Goal: Task Accomplishment & Management: Use online tool/utility

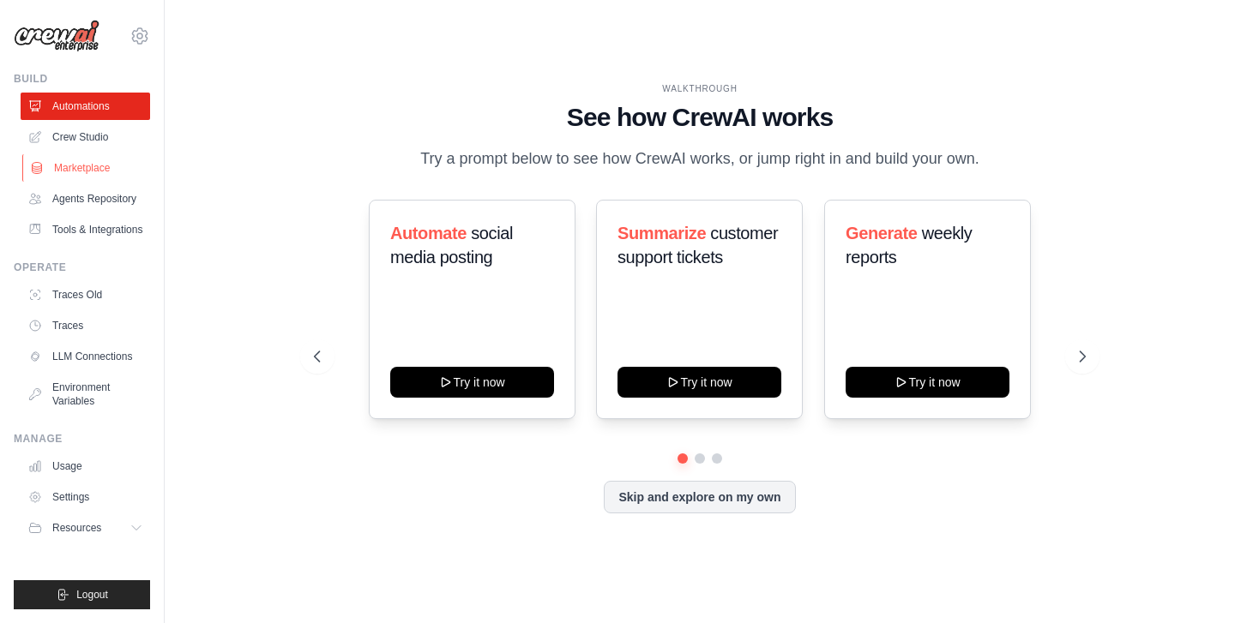
click at [81, 165] on link "Marketplace" at bounding box center [86, 167] width 129 height 27
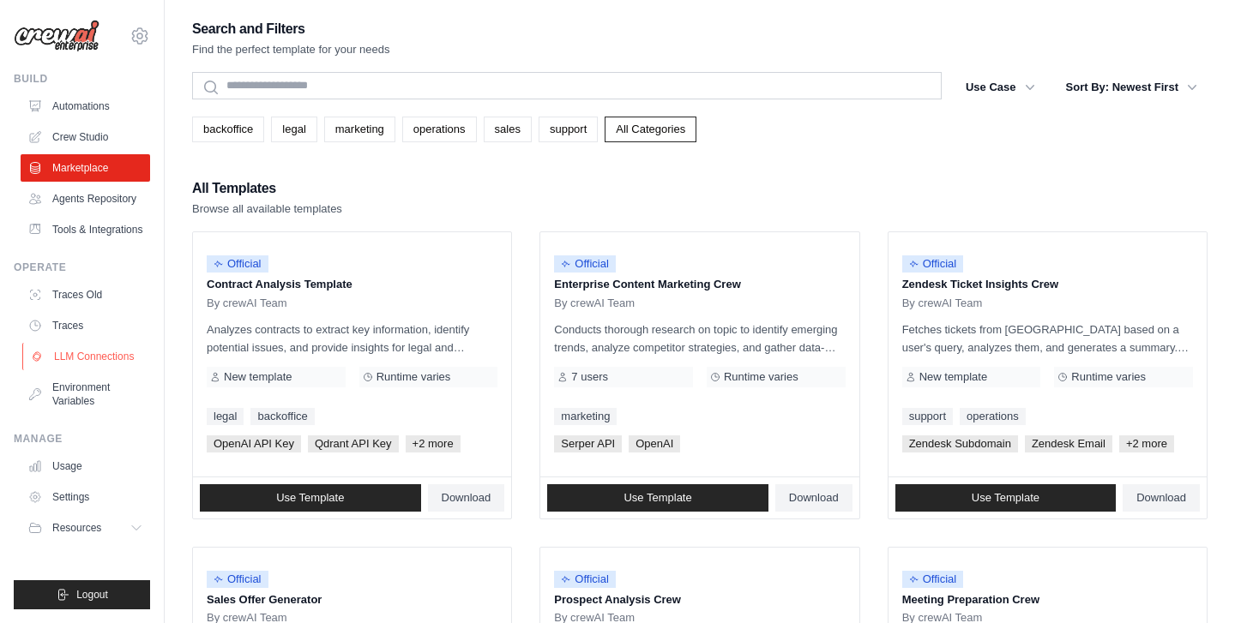
click at [93, 364] on link "LLM Connections" at bounding box center [86, 356] width 129 height 27
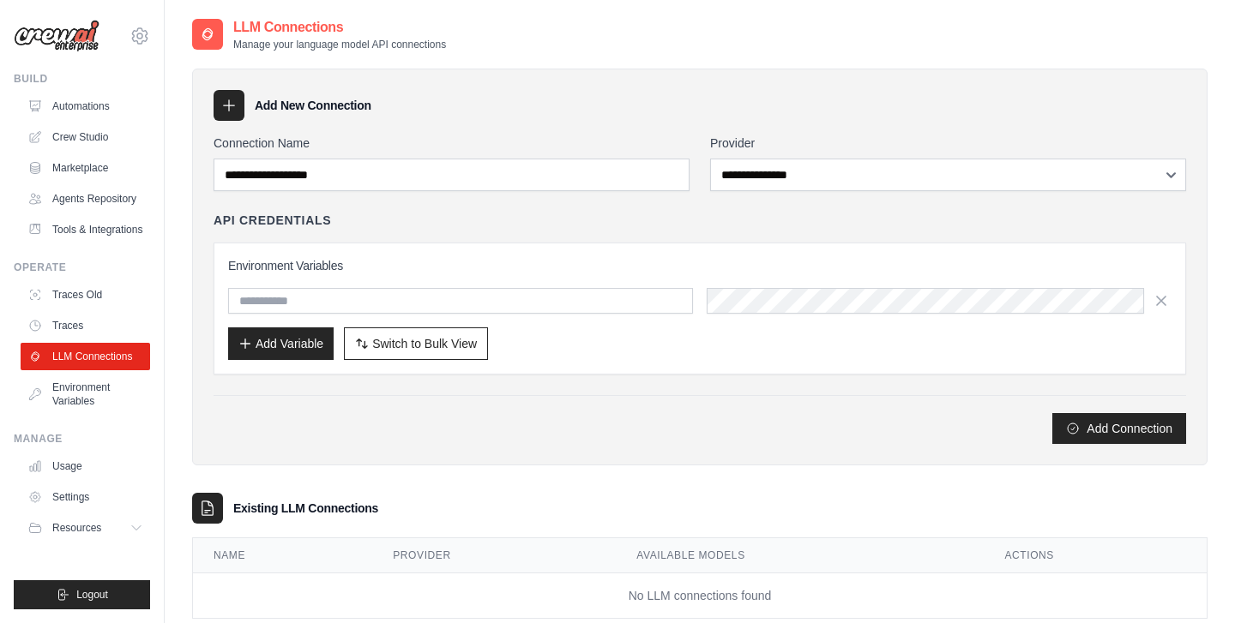
scroll to position [40, 0]
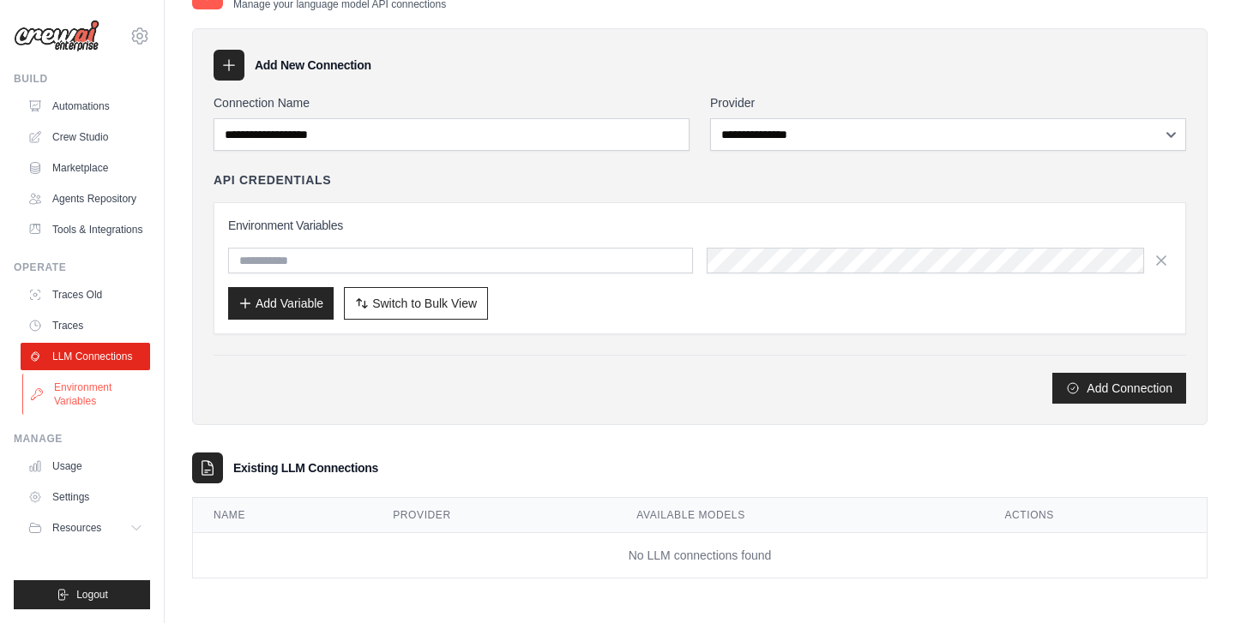
click at [73, 401] on link "Environment Variables" at bounding box center [86, 394] width 129 height 41
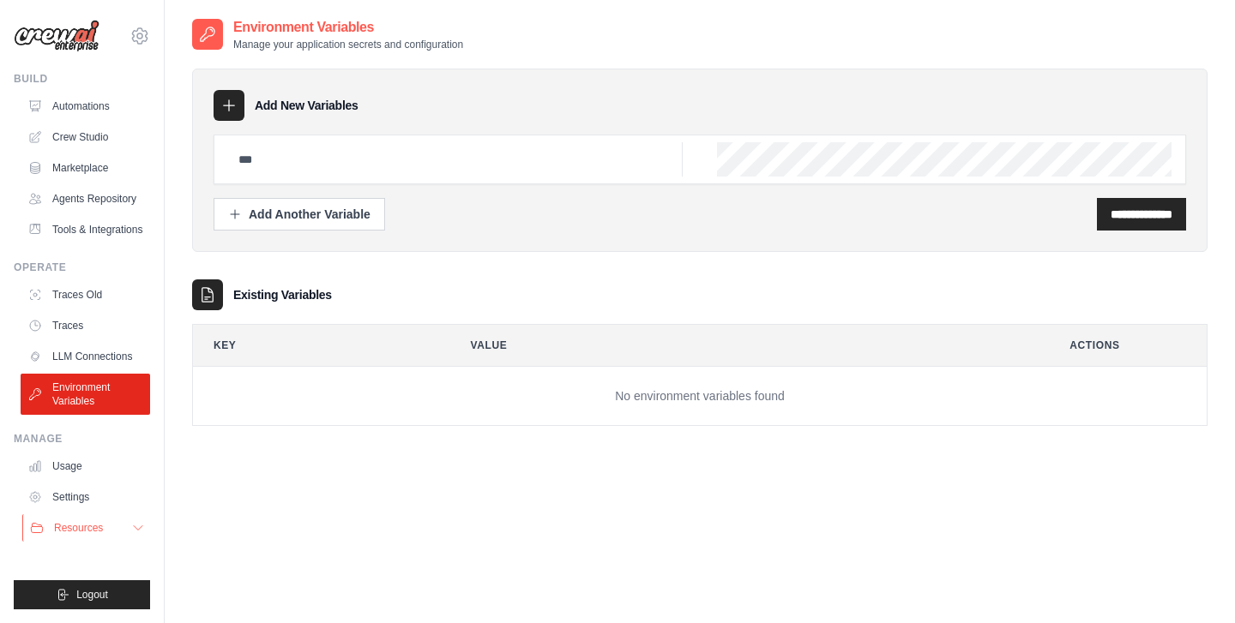
click at [105, 531] on button "Resources" at bounding box center [86, 527] width 129 height 27
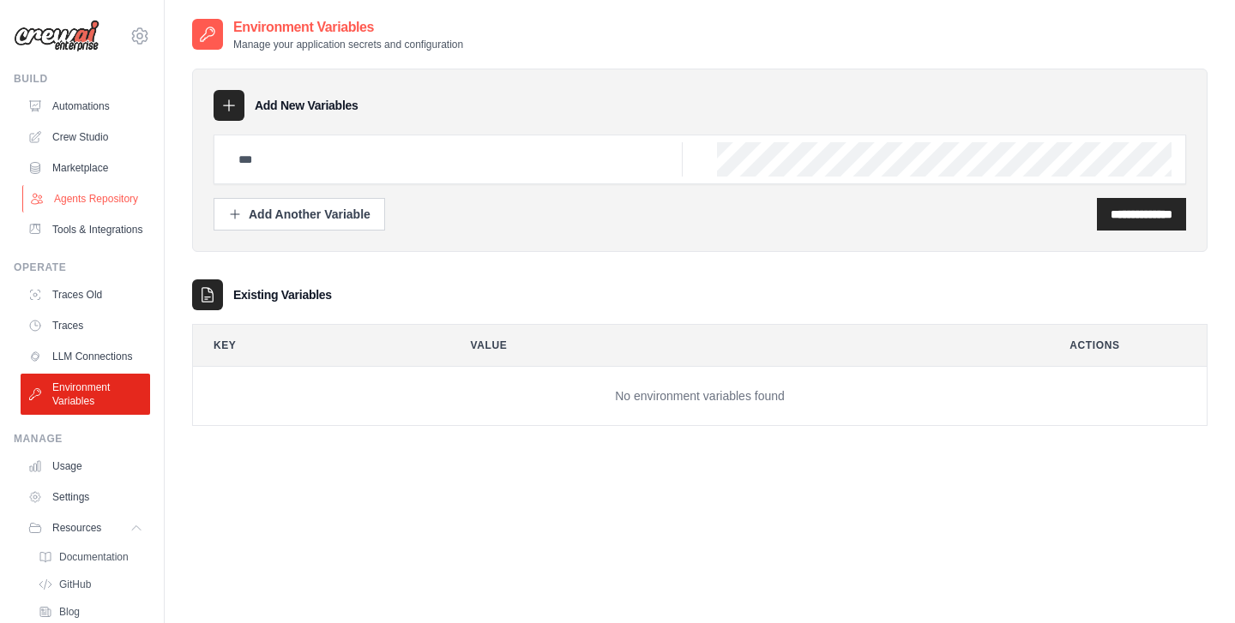
click at [116, 199] on link "Agents Repository" at bounding box center [86, 198] width 129 height 27
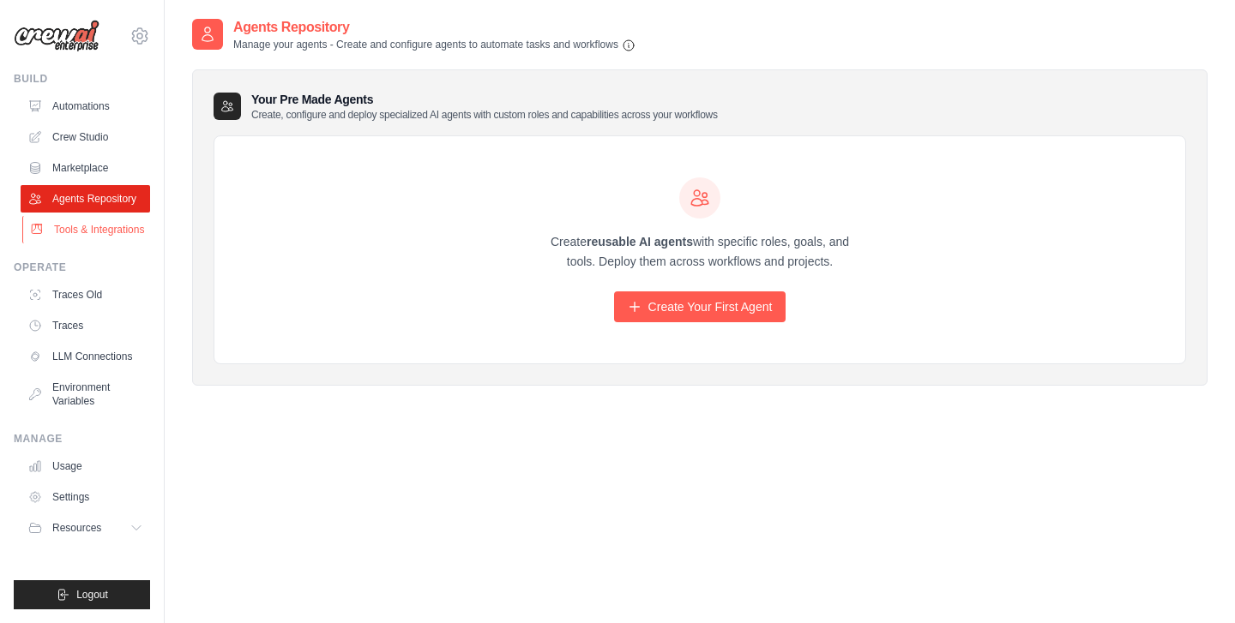
click at [142, 225] on link "Tools & Integrations" at bounding box center [86, 229] width 129 height 27
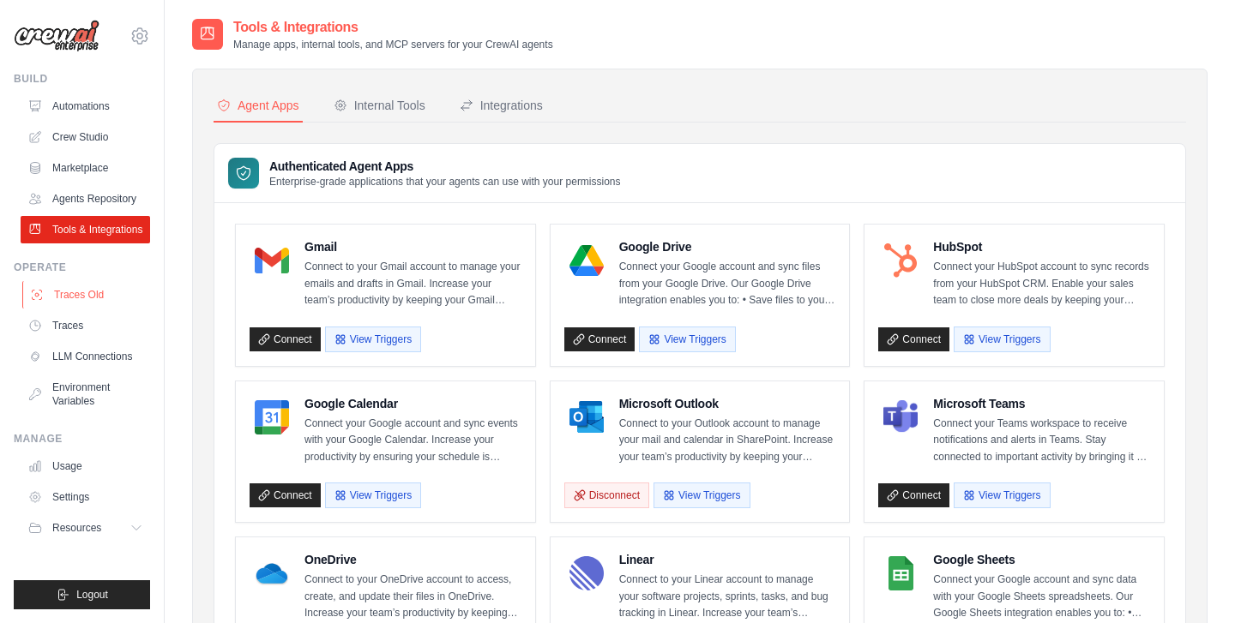
click at [109, 299] on link "Traces Old" at bounding box center [86, 294] width 129 height 27
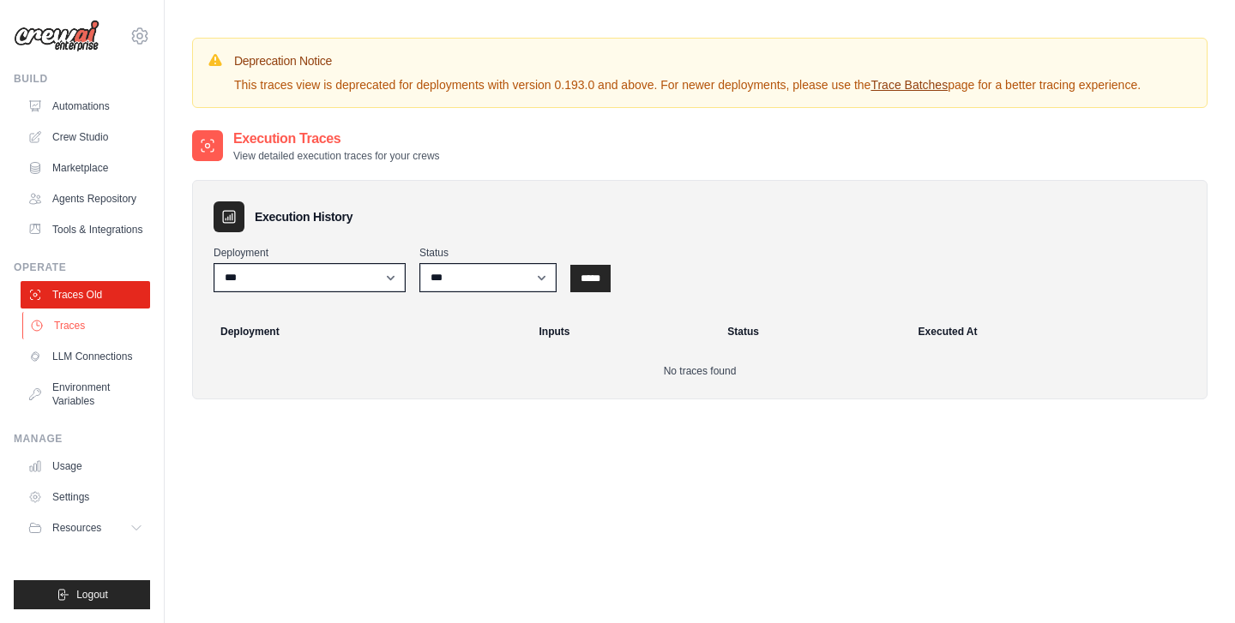
click at [99, 326] on link "Traces" at bounding box center [86, 325] width 129 height 27
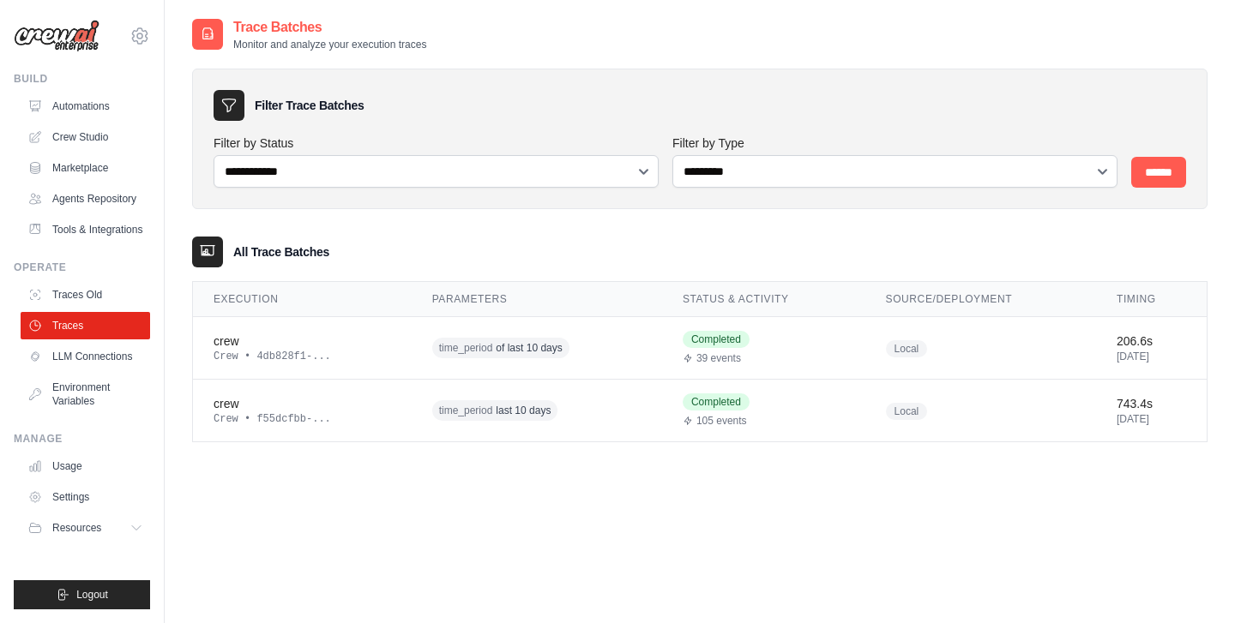
scroll to position [34, 0]
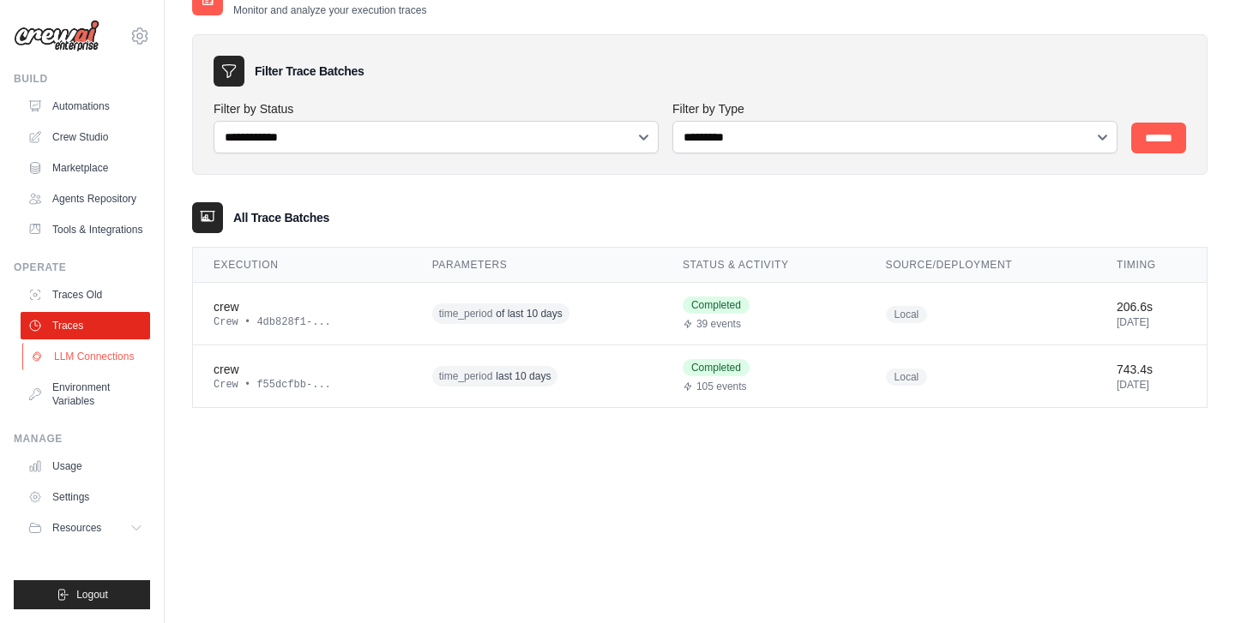
click at [129, 362] on link "LLM Connections" at bounding box center [86, 356] width 129 height 27
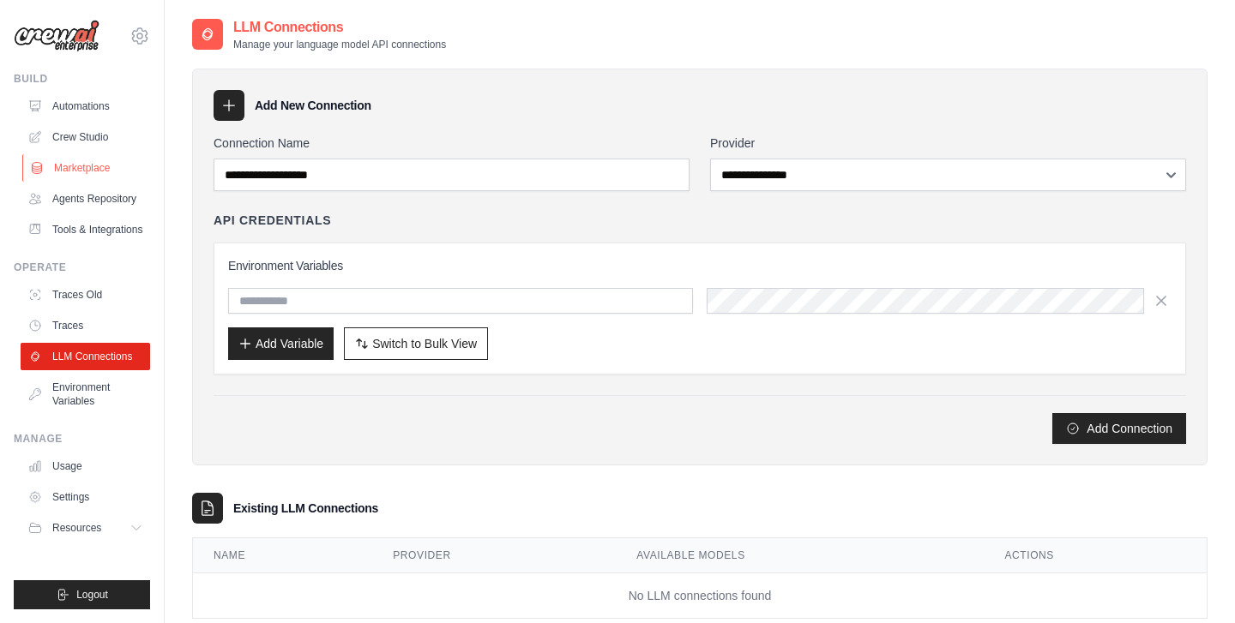
click at [103, 163] on link "Marketplace" at bounding box center [86, 167] width 129 height 27
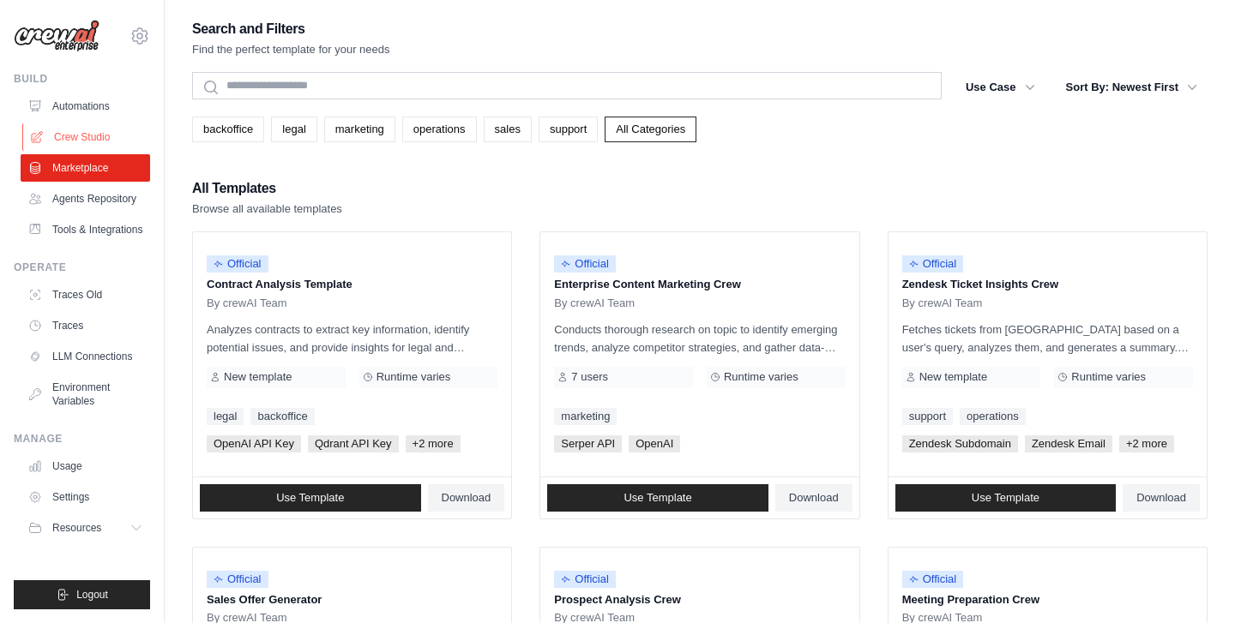
click at [99, 124] on link "Crew Studio" at bounding box center [86, 136] width 129 height 27
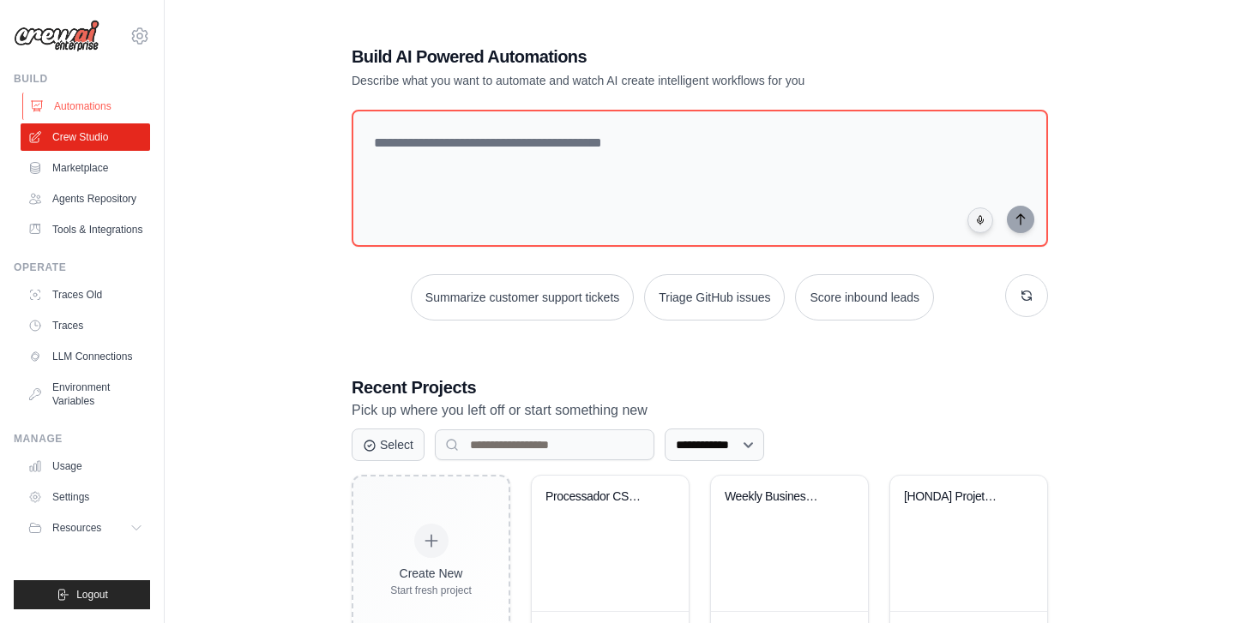
click at [93, 105] on link "Automations" at bounding box center [86, 106] width 129 height 27
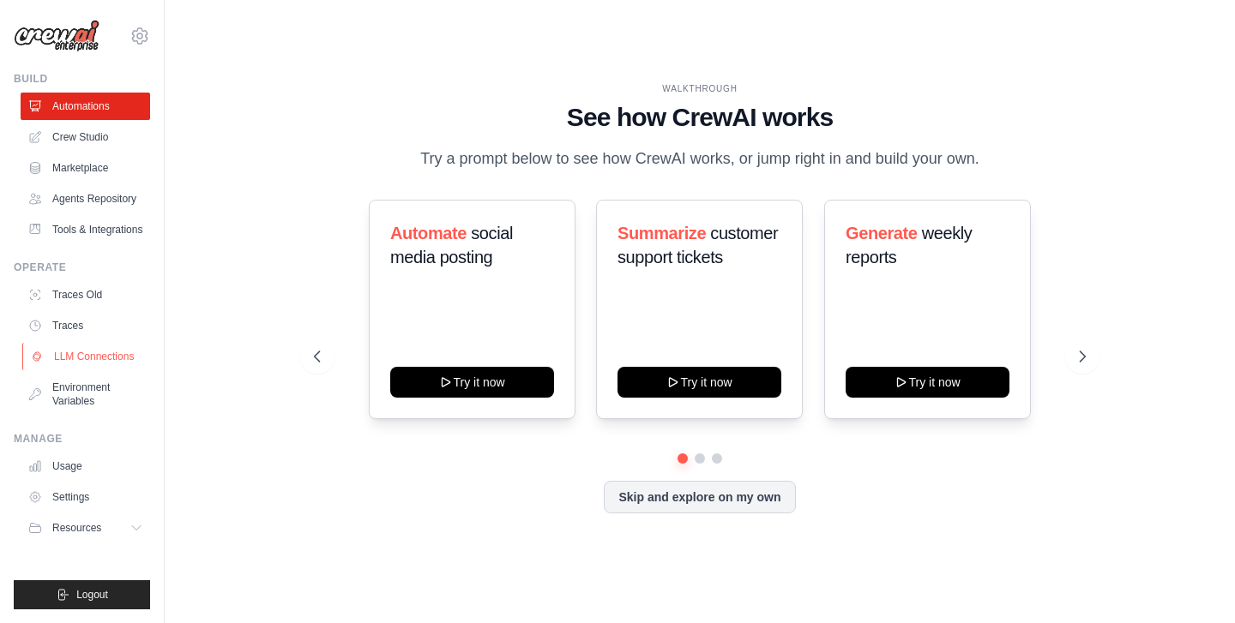
click at [79, 358] on link "LLM Connections" at bounding box center [86, 356] width 129 height 27
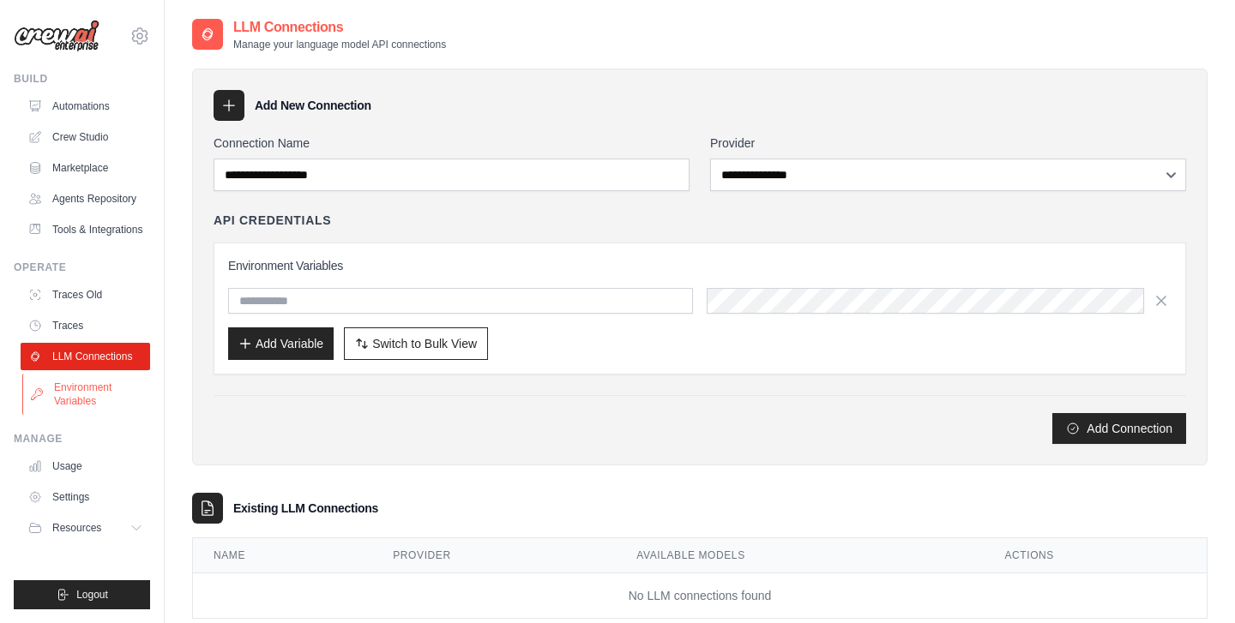
click at [91, 382] on link "Environment Variables" at bounding box center [86, 394] width 129 height 41
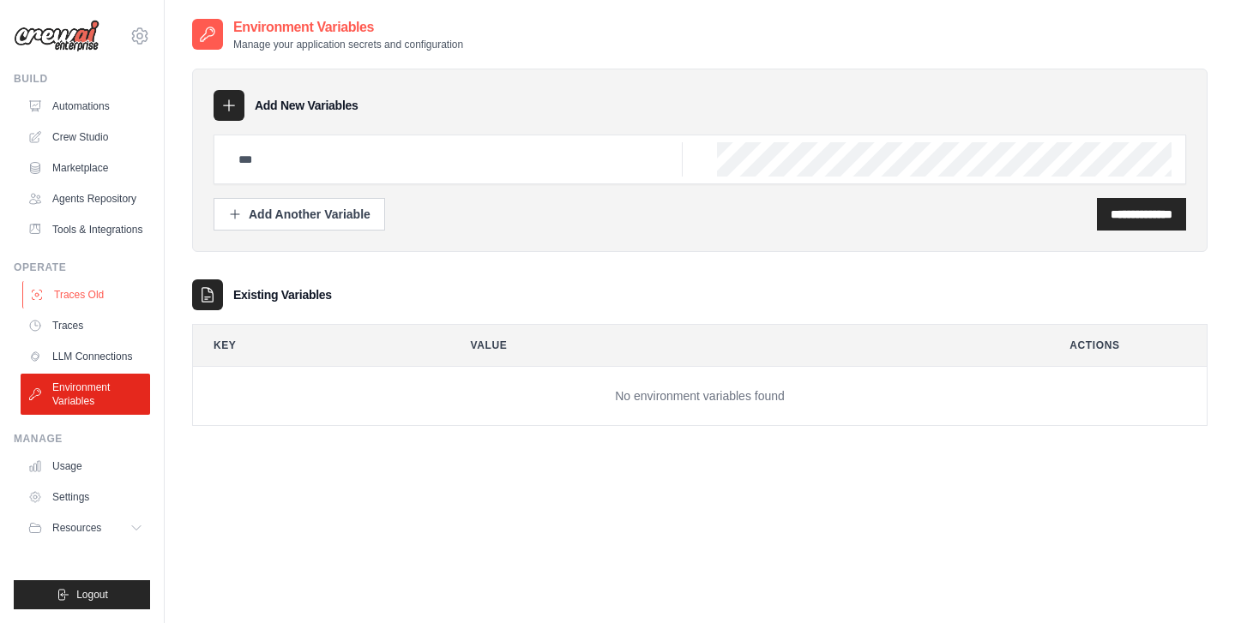
click at [103, 296] on link "Traces Old" at bounding box center [86, 294] width 129 height 27
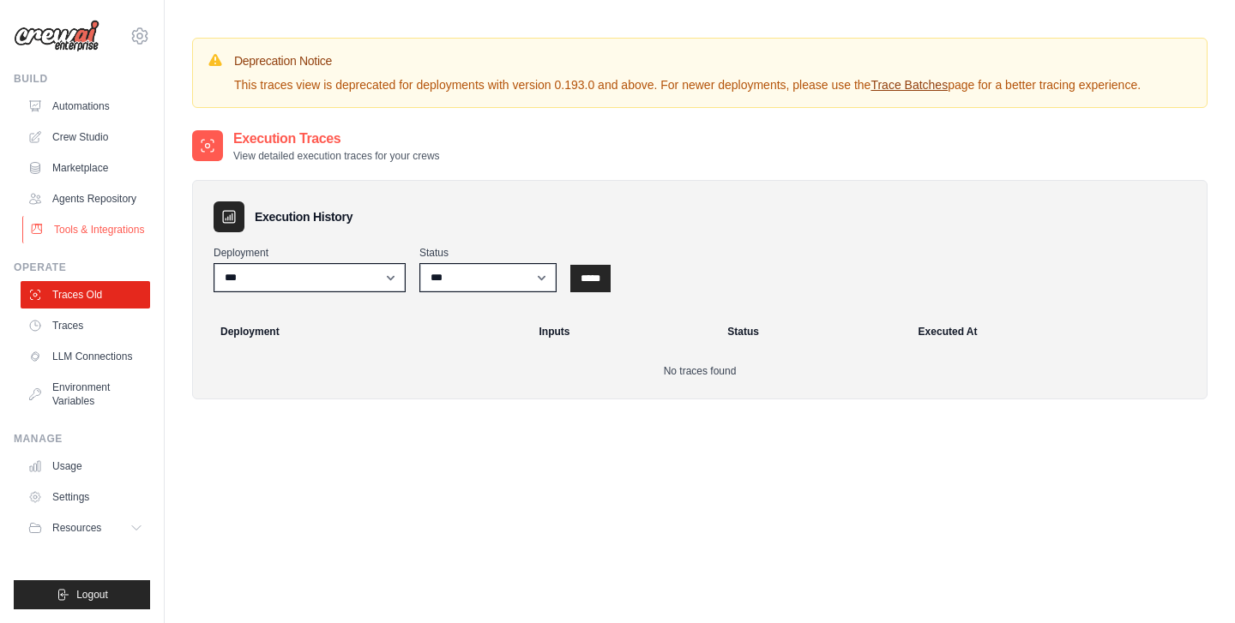
click at [113, 232] on link "Tools & Integrations" at bounding box center [86, 229] width 129 height 27
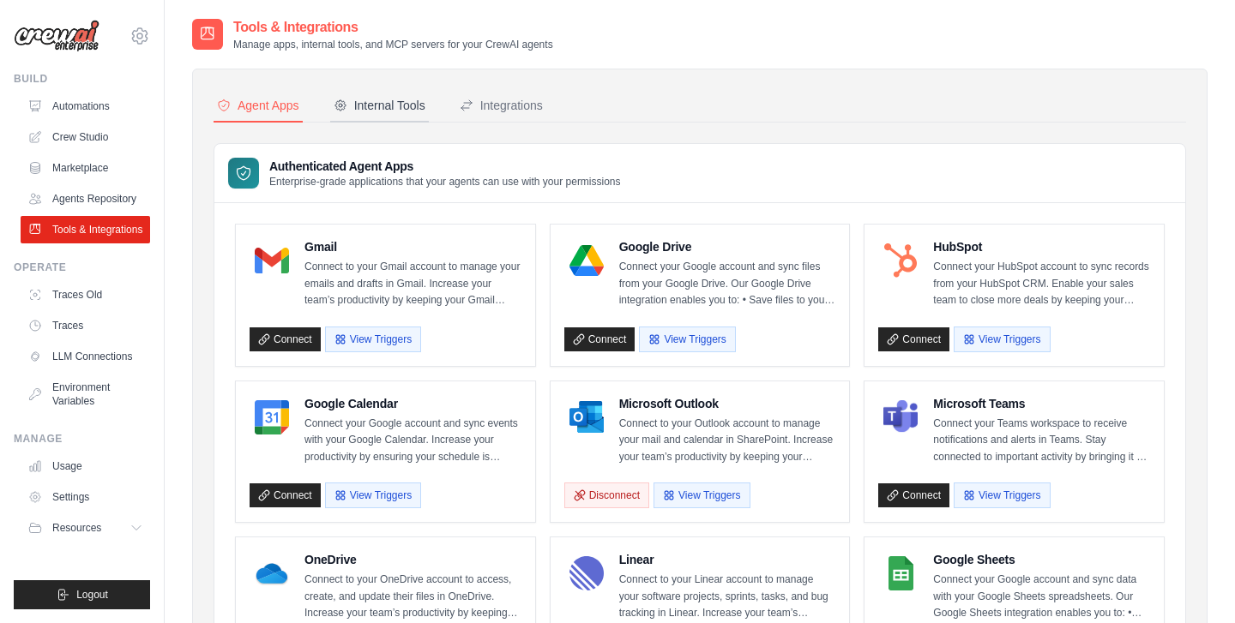
click at [396, 108] on div "Internal Tools" at bounding box center [380, 105] width 92 height 17
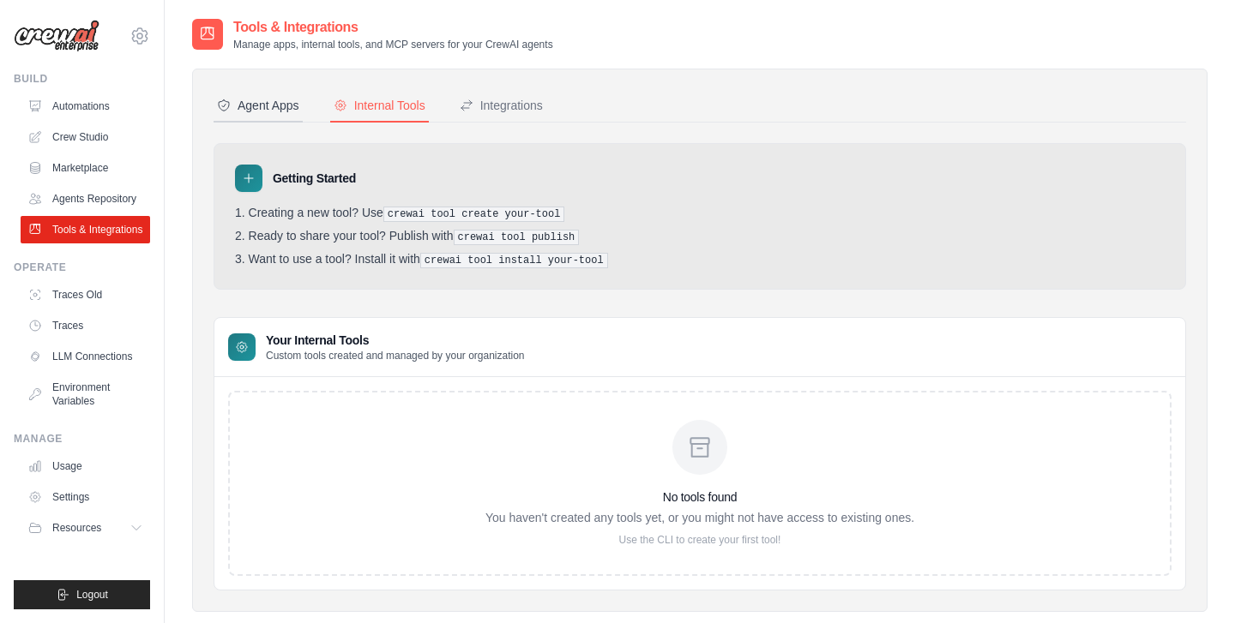
click at [235, 121] on button "Agent Apps" at bounding box center [257, 106] width 89 height 33
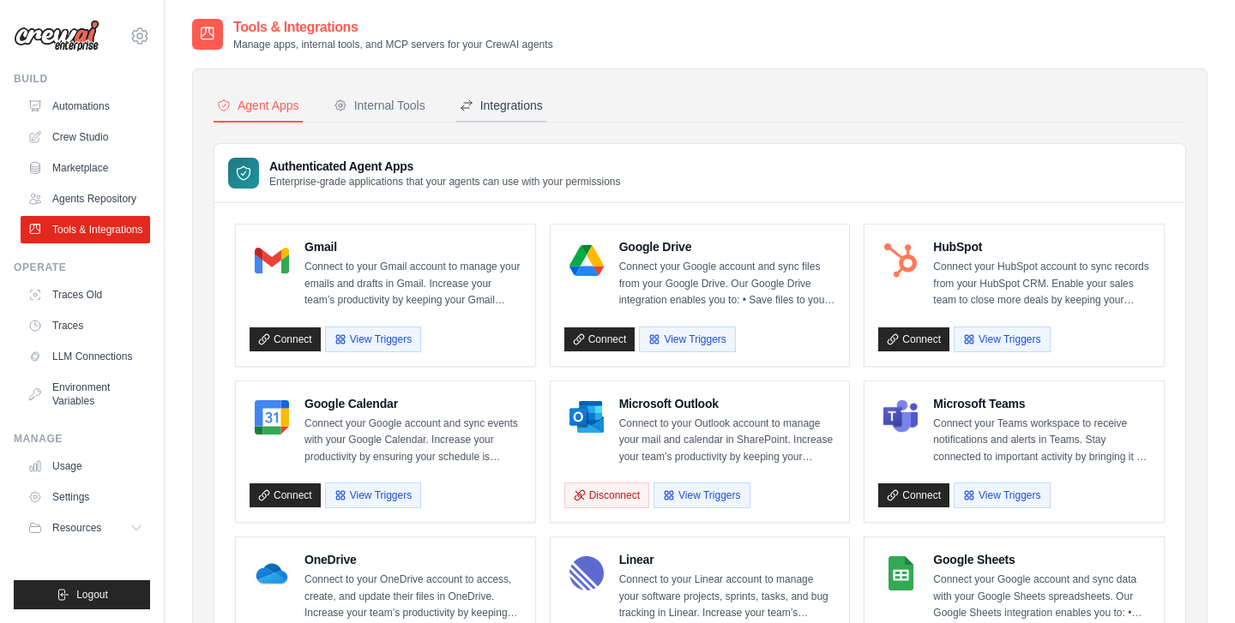
click at [503, 120] on button "Integrations" at bounding box center [501, 106] width 90 height 33
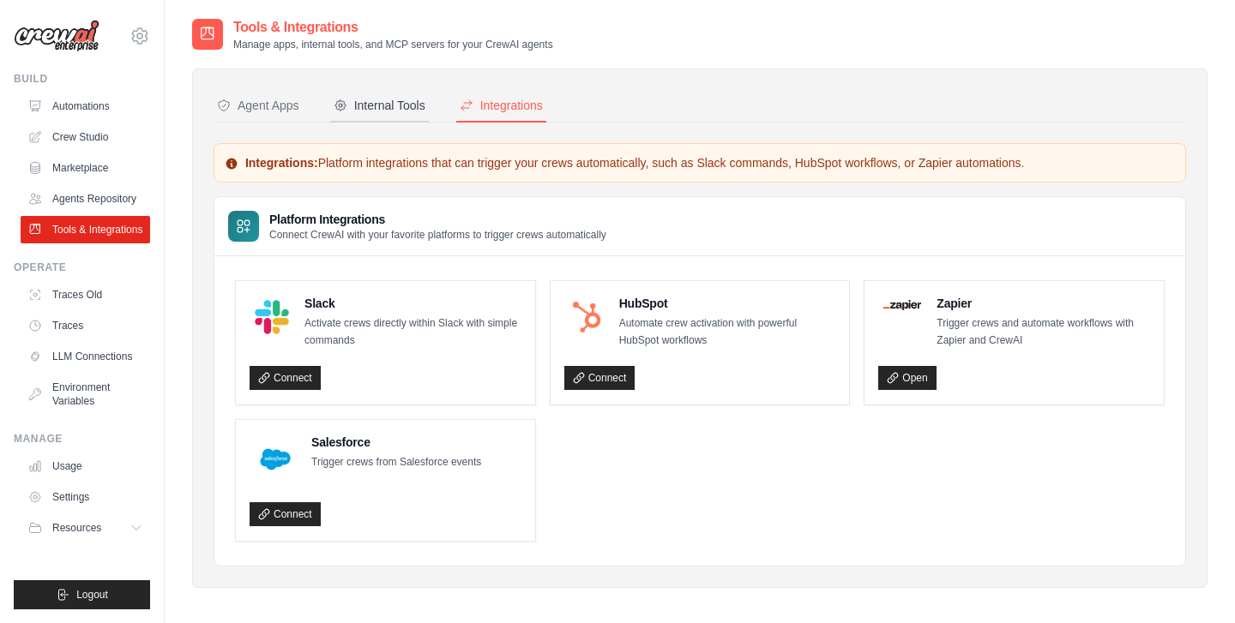
click at [378, 114] on button "Internal Tools" at bounding box center [379, 106] width 99 height 33
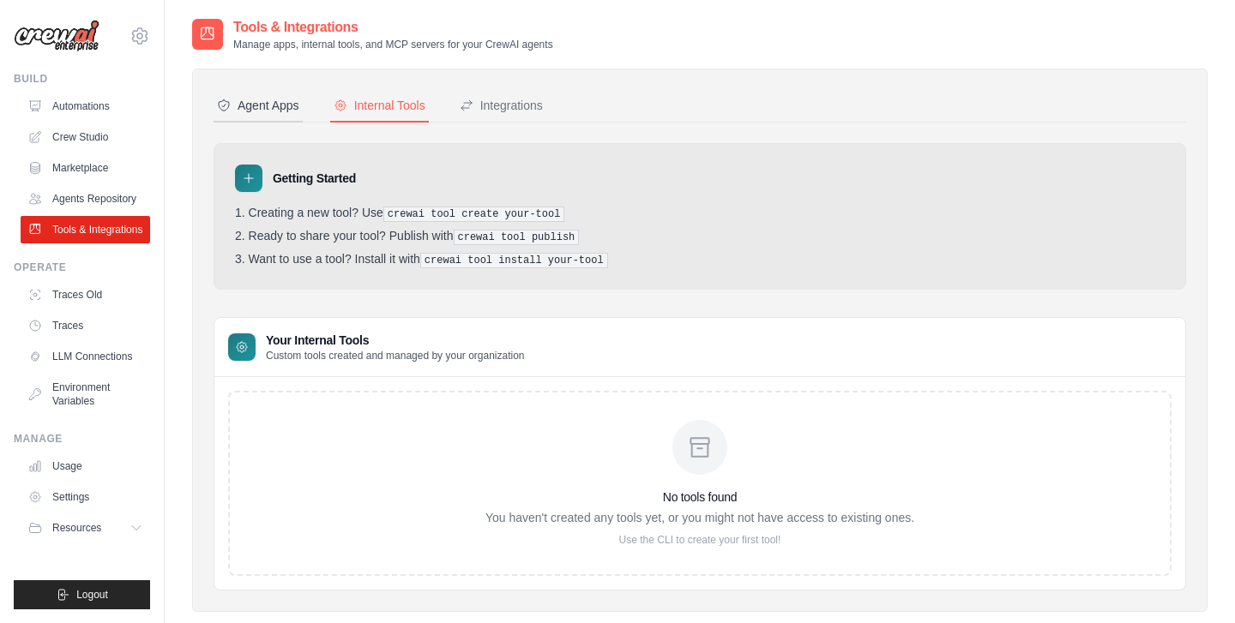
click at [253, 113] on div "Agent Apps" at bounding box center [258, 105] width 82 height 17
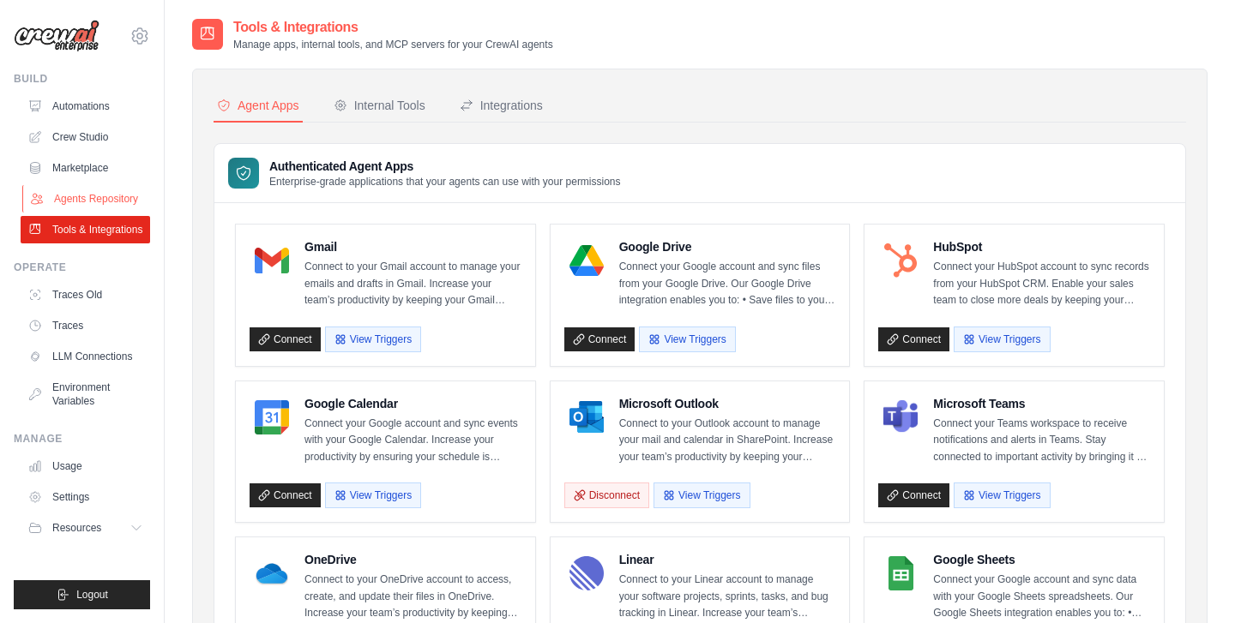
click at [105, 201] on link "Agents Repository" at bounding box center [86, 198] width 129 height 27
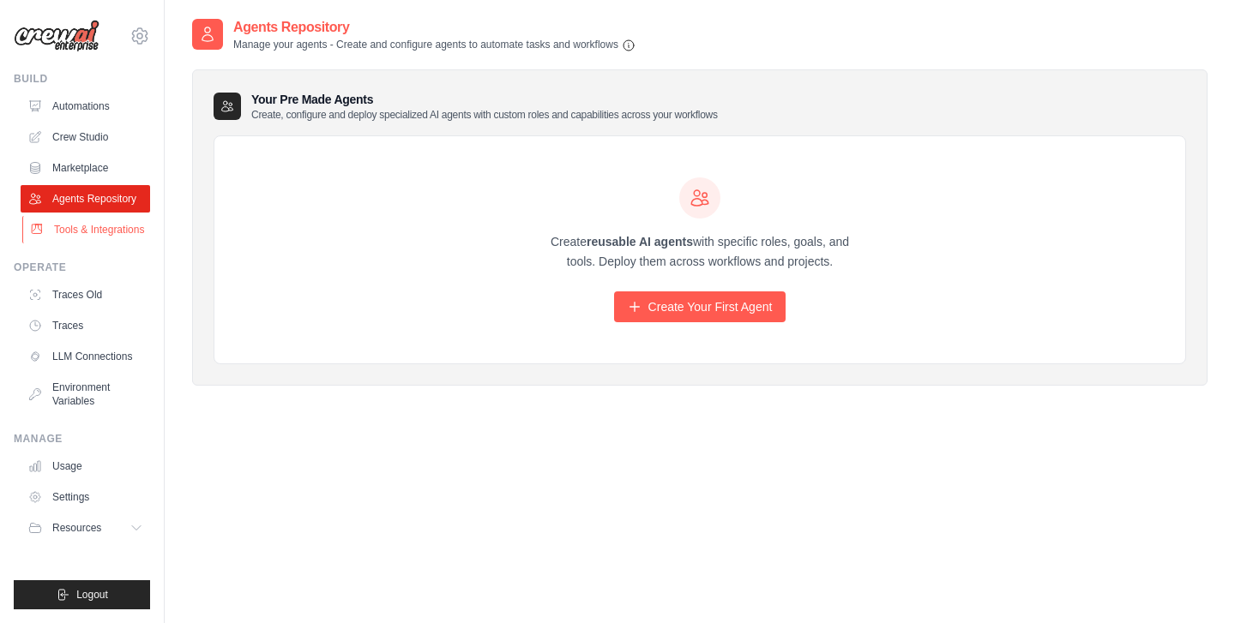
click at [129, 233] on link "Tools & Integrations" at bounding box center [86, 229] width 129 height 27
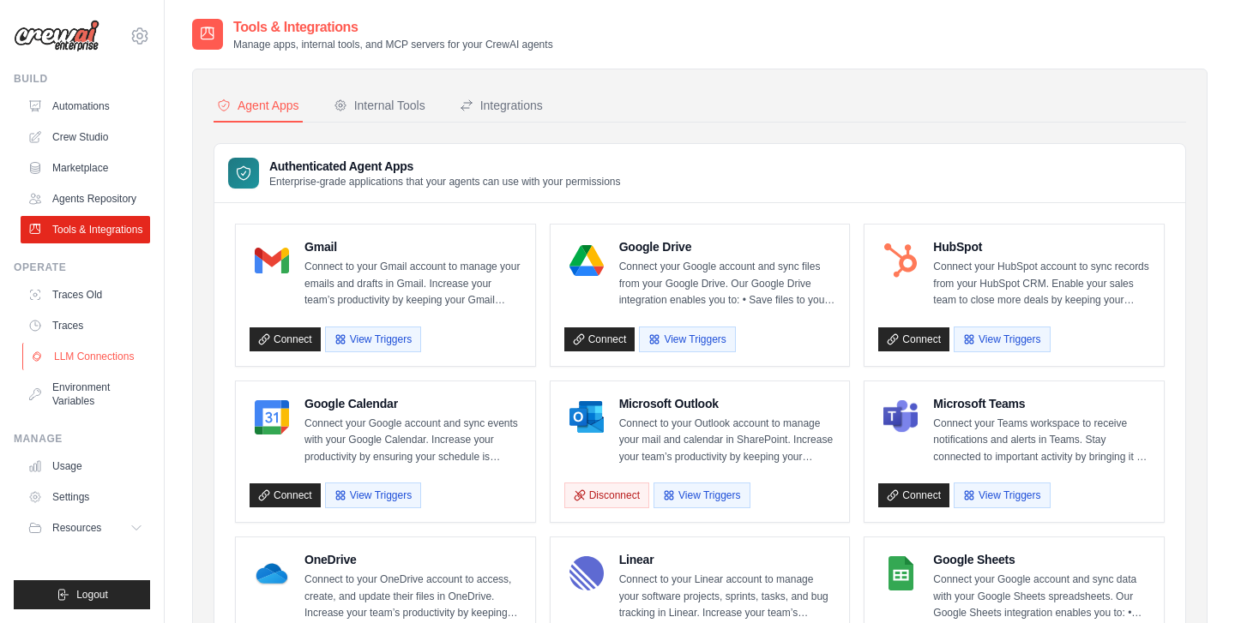
click at [99, 350] on link "LLM Connections" at bounding box center [86, 356] width 129 height 27
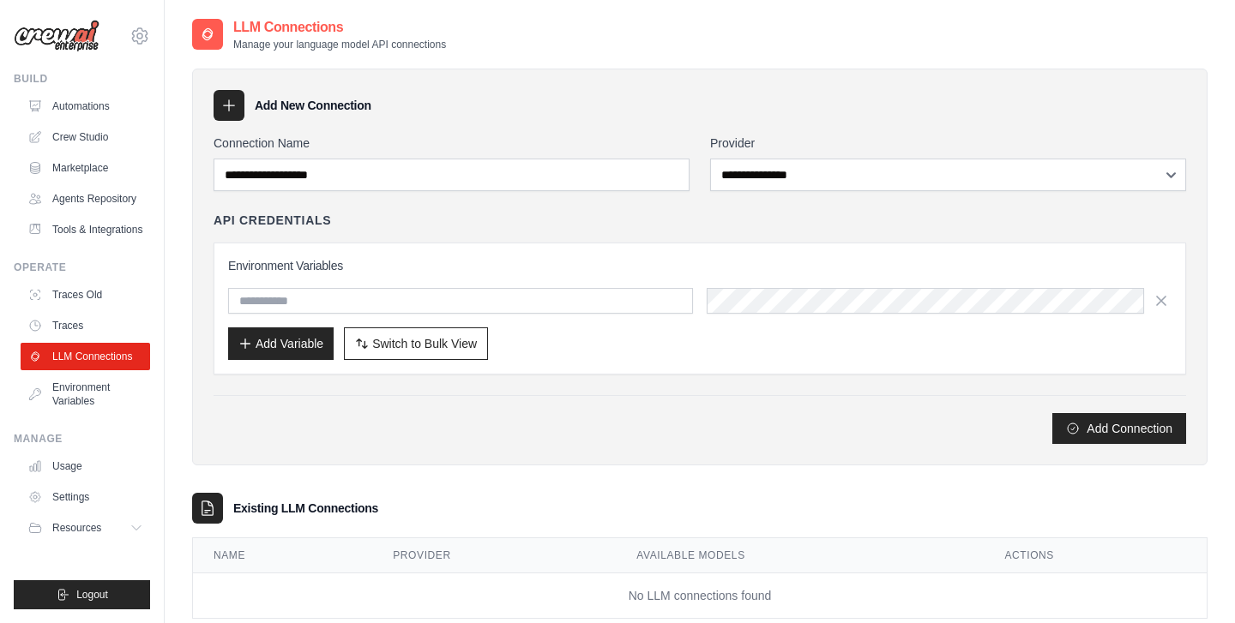
scroll to position [40, 0]
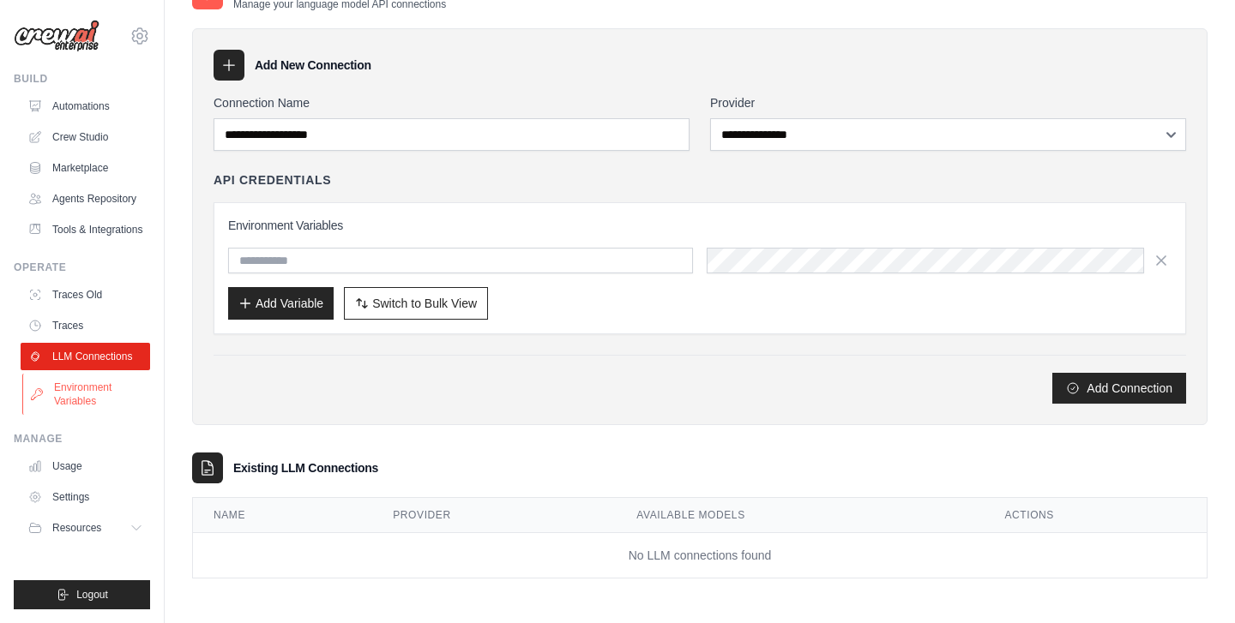
click at [111, 398] on link "Environment Variables" at bounding box center [86, 394] width 129 height 41
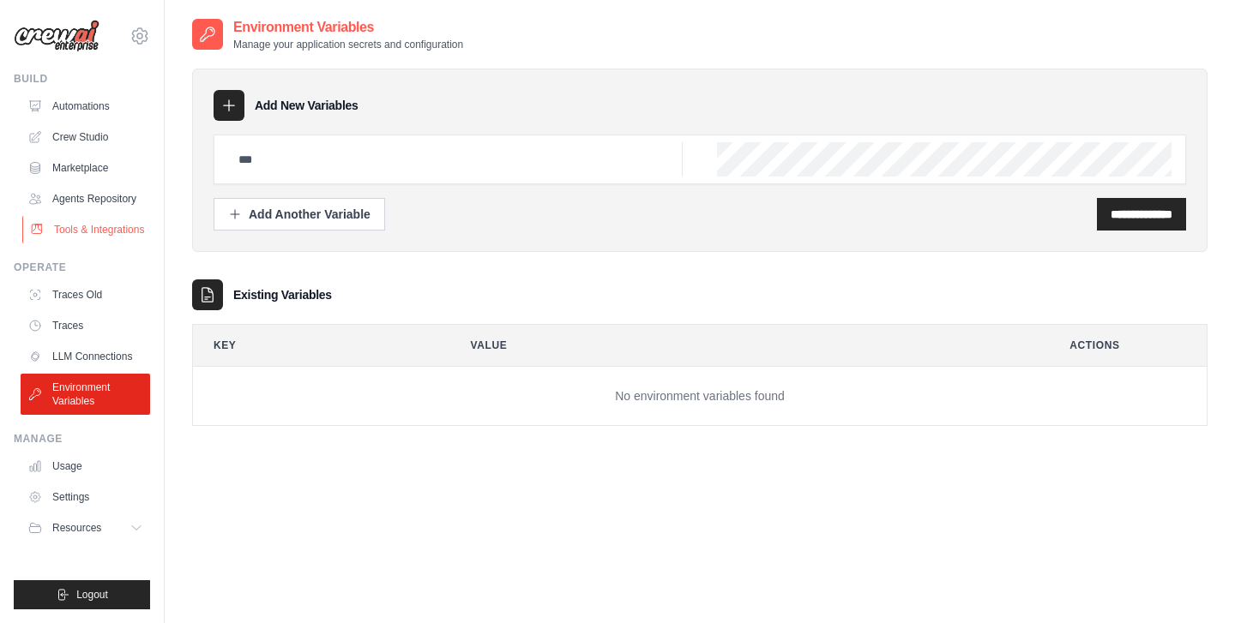
click at [86, 232] on link "Tools & Integrations" at bounding box center [86, 229] width 129 height 27
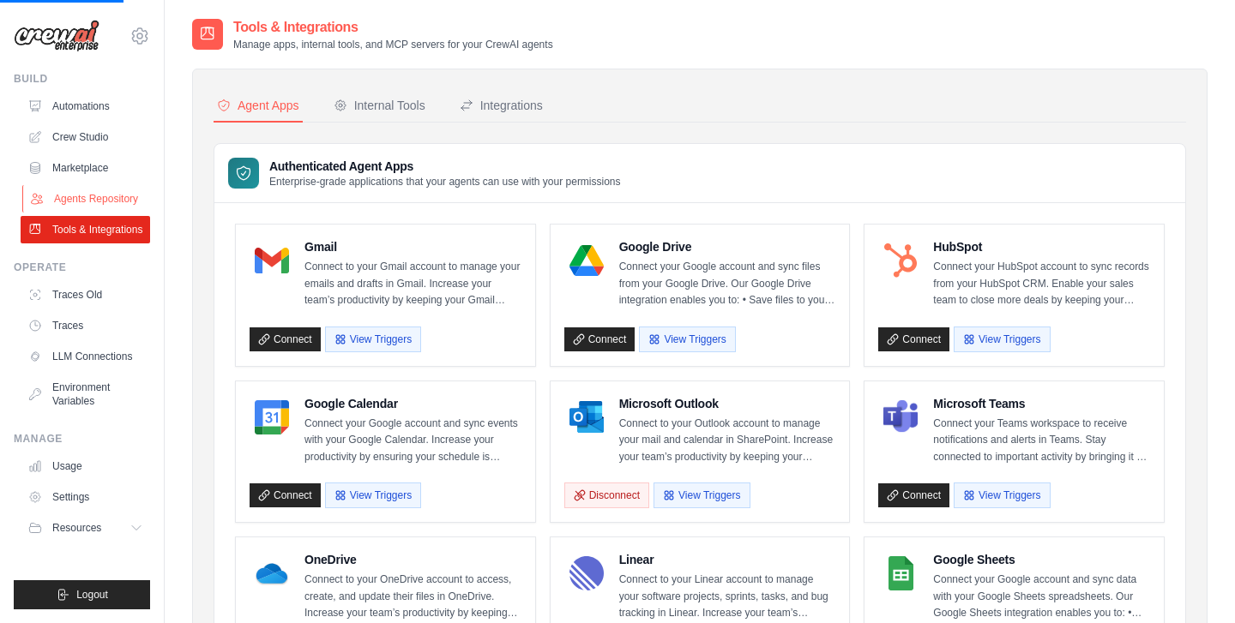
click at [111, 210] on link "Agents Repository" at bounding box center [86, 198] width 129 height 27
click at [102, 207] on link "Agents Repository" at bounding box center [86, 198] width 129 height 27
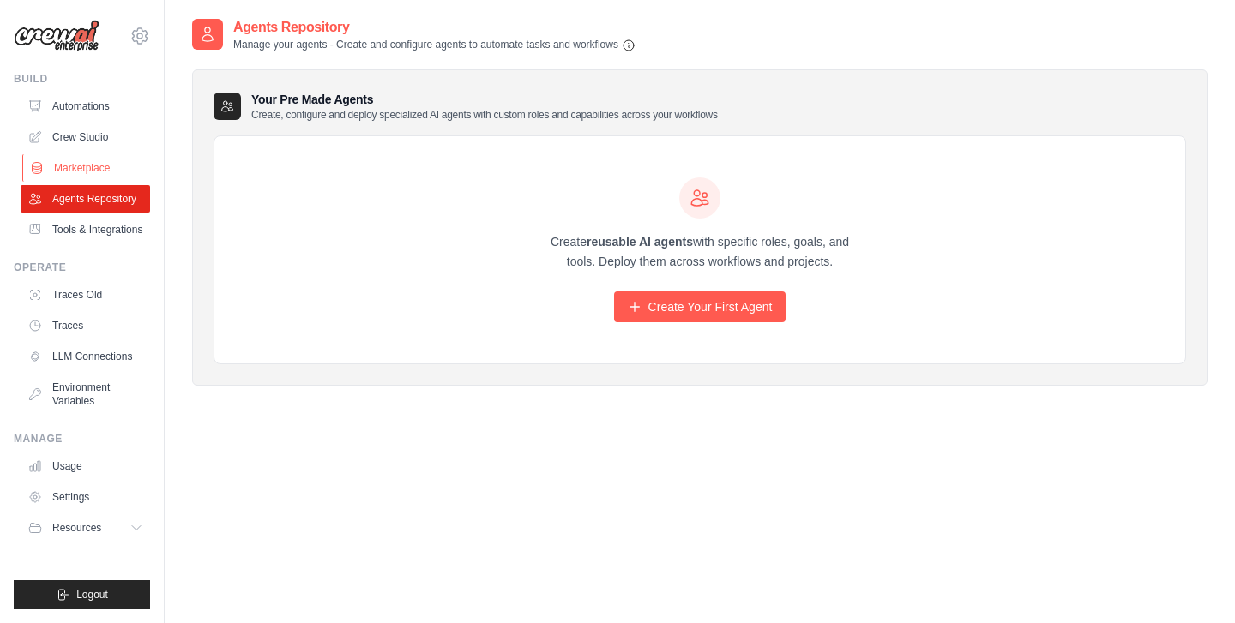
click at [96, 175] on link "Marketplace" at bounding box center [86, 167] width 129 height 27
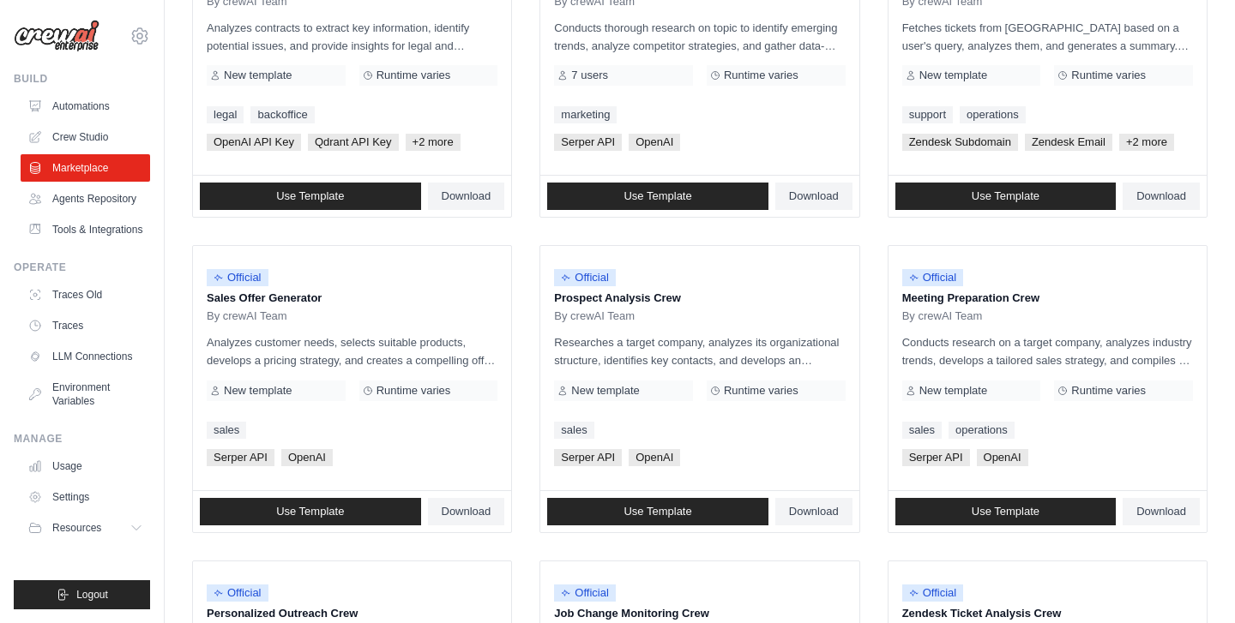
scroll to position [278, 0]
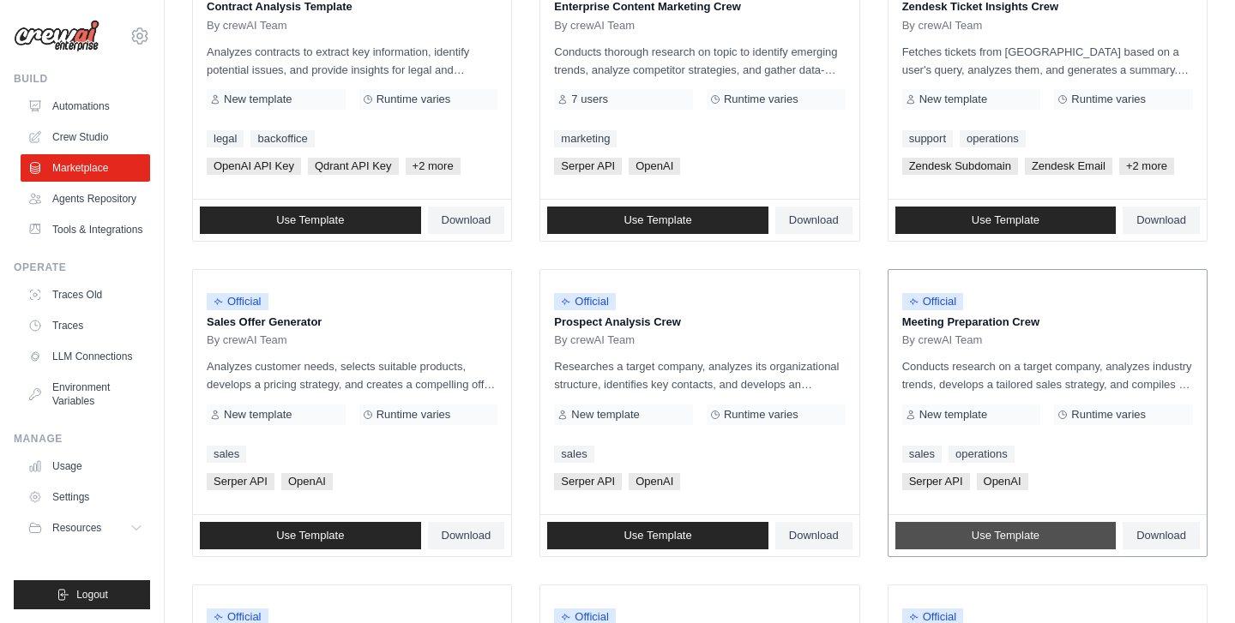
click at [1035, 529] on span "Use Template" at bounding box center [1005, 536] width 68 height 14
